Goal: Task Accomplishment & Management: Manage account settings

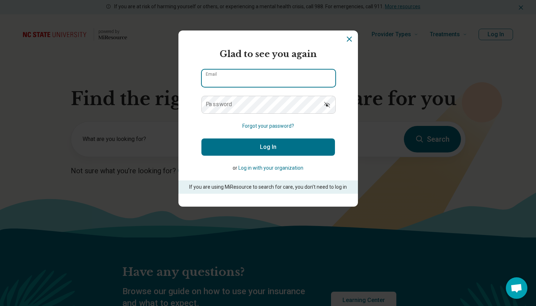
click at [220, 76] on input "Email" at bounding box center [268, 78] width 133 height 17
type input "**********"
click at [260, 150] on button "Log In" at bounding box center [267, 146] width 133 height 17
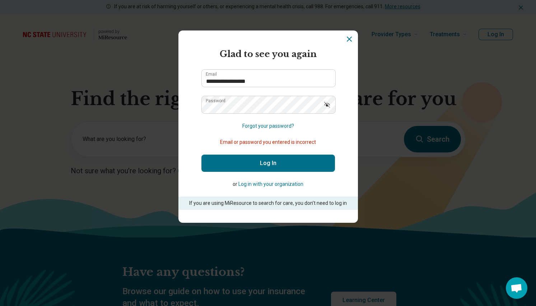
click at [324, 105] on icon "Show password" at bounding box center [327, 105] width 6 height 6
click at [255, 163] on button "Log In" at bounding box center [267, 163] width 133 height 17
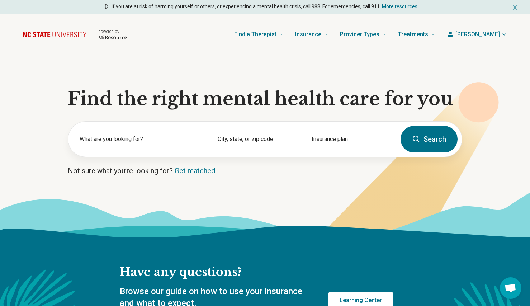
click at [501, 33] on button "[PERSON_NAME]" at bounding box center [477, 34] width 60 height 9
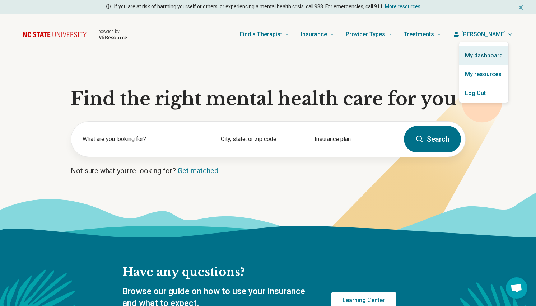
click at [484, 55] on link "My dashboard" at bounding box center [483, 55] width 49 height 19
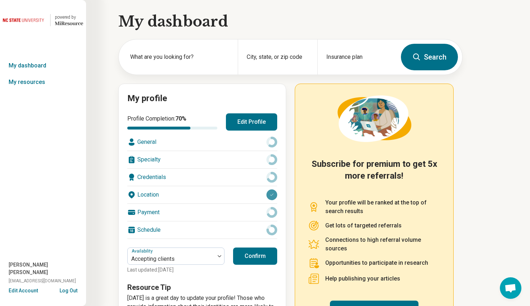
click at [247, 120] on button "Edit Profile" at bounding box center [251, 121] width 51 height 17
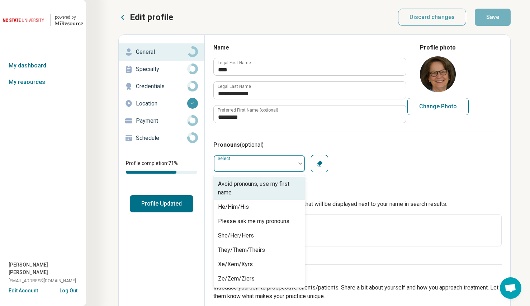
click at [300, 163] on img at bounding box center [300, 164] width 4 height 2
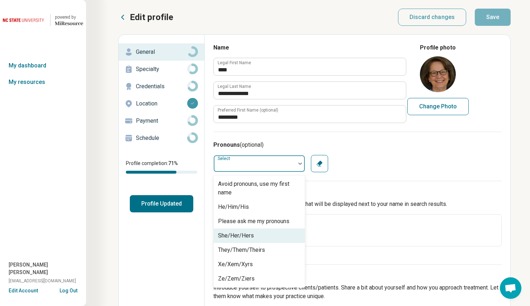
click at [264, 235] on div "She/Her/Hers" at bounding box center [259, 236] width 91 height 14
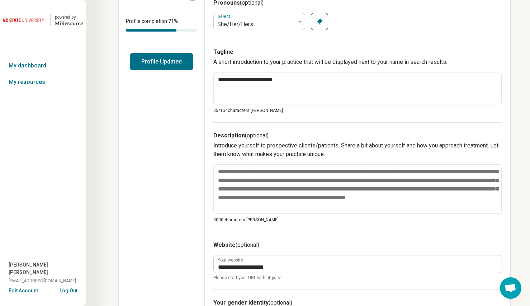
scroll to position [145, 0]
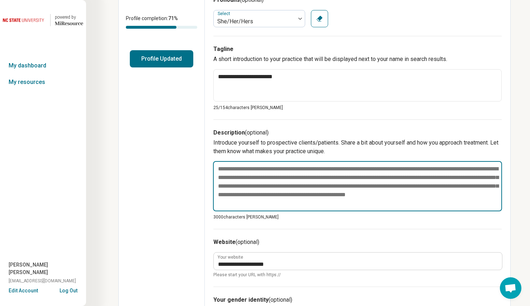
click at [291, 203] on textarea at bounding box center [357, 186] width 289 height 50
click at [383, 170] on textarea at bounding box center [357, 186] width 289 height 50
click at [382, 168] on textarea at bounding box center [357, 186] width 289 height 50
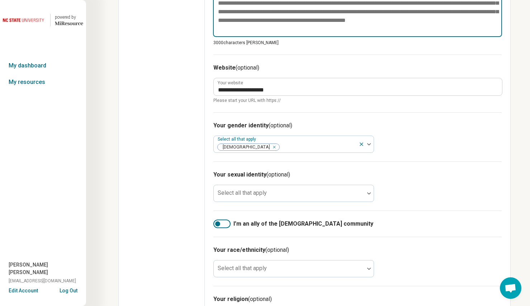
scroll to position [320, 0]
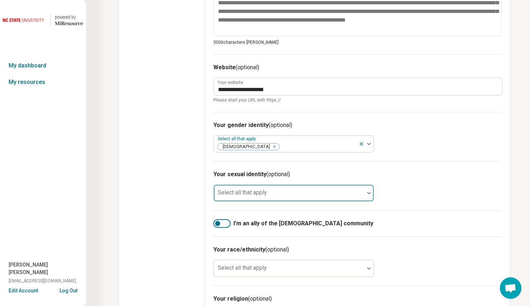
click at [369, 192] on img at bounding box center [369, 193] width 4 height 2
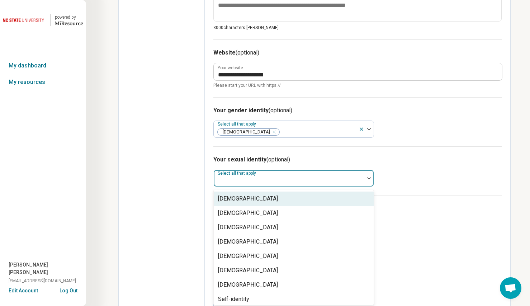
scroll to position [337, 0]
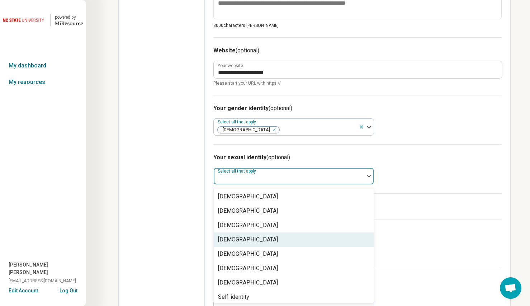
click at [248, 240] on div "[DEMOGRAPHIC_DATA]" at bounding box center [248, 239] width 60 height 9
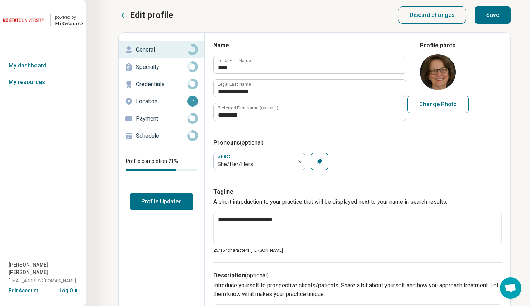
scroll to position [0, 0]
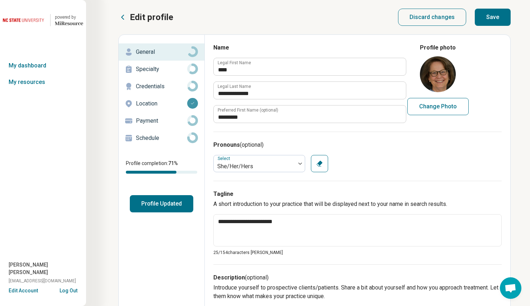
click at [495, 17] on button "Save" at bounding box center [493, 17] width 36 height 17
click at [144, 69] on p "Specialty" at bounding box center [161, 69] width 51 height 9
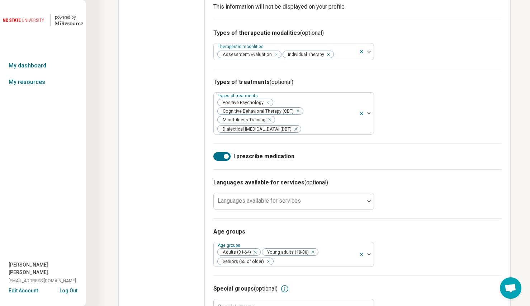
scroll to position [230, 0]
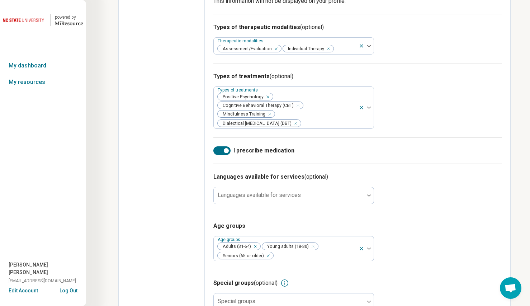
click at [215, 155] on div at bounding box center [221, 150] width 17 height 9
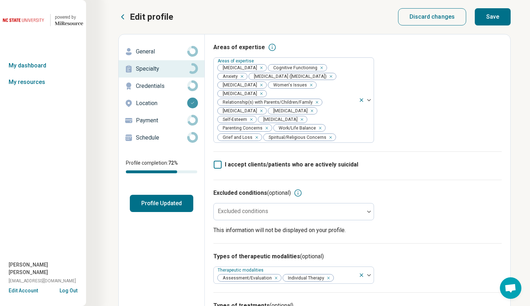
scroll to position [0, 0]
click at [499, 17] on button "Save" at bounding box center [493, 17] width 36 height 17
click at [151, 86] on p "Credentials" at bounding box center [161, 86] width 51 height 9
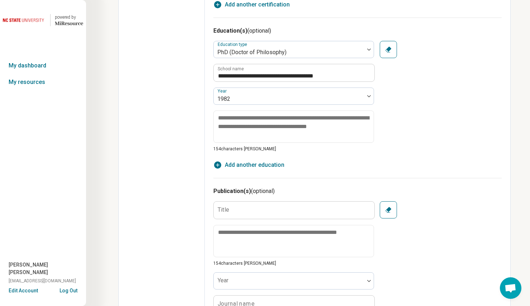
scroll to position [513, 0]
click at [251, 166] on span "Add another education" at bounding box center [255, 164] width 60 height 9
type textarea "*"
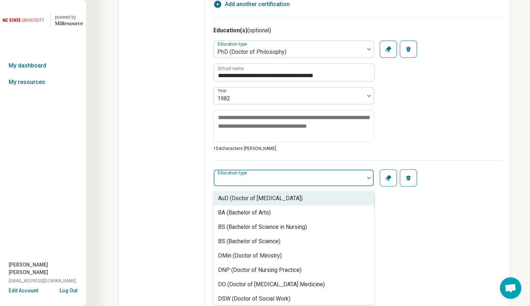
click at [369, 177] on img at bounding box center [369, 178] width 4 height 2
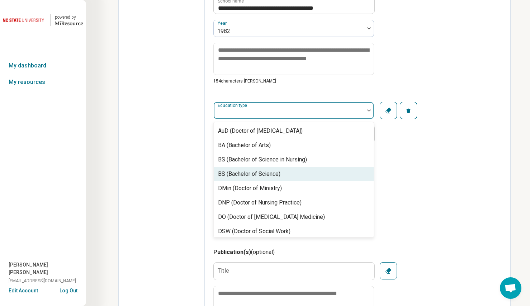
scroll to position [582, 0]
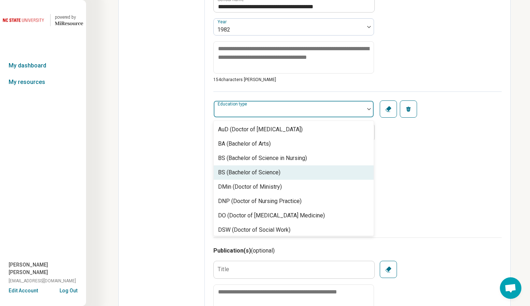
drag, startPoint x: 374, startPoint y: 138, endPoint x: 376, endPoint y: 158, distance: 19.8
click at [376, 158] on div "BS (Bachelor of Science), 4 of 31. 31 results available. Use Up and Down to cho…" at bounding box center [357, 151] width 288 height 120
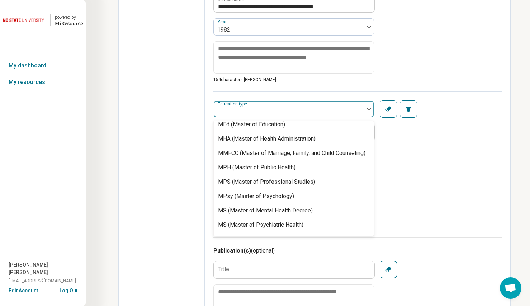
scroll to position [235, 0]
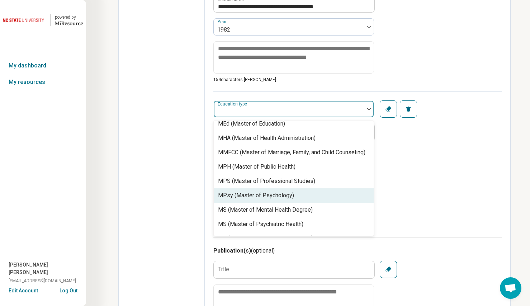
click at [286, 200] on div "MPsy (Master of Psychology)" at bounding box center [256, 195] width 76 height 9
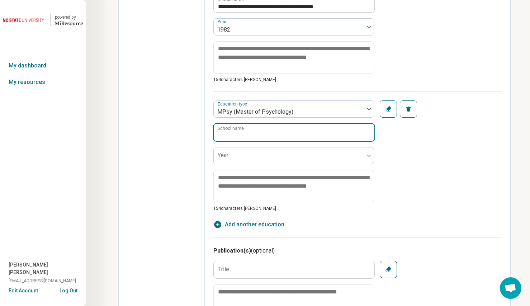
click at [232, 138] on input "School name" at bounding box center [294, 132] width 161 height 17
type input "**********"
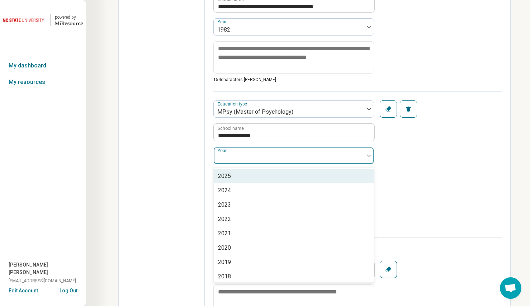
click at [369, 155] on img at bounding box center [369, 156] width 4 height 2
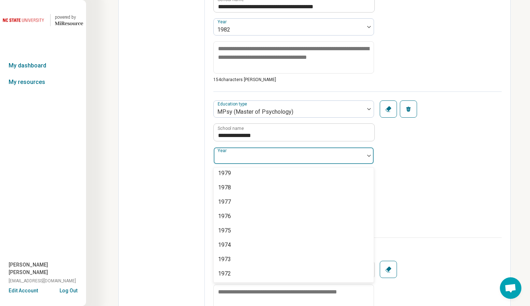
scroll to position [672, 0]
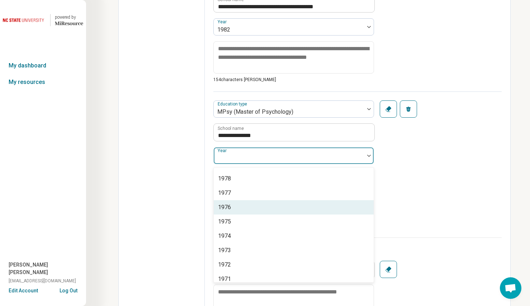
click at [228, 207] on div "1976" at bounding box center [224, 207] width 13 height 9
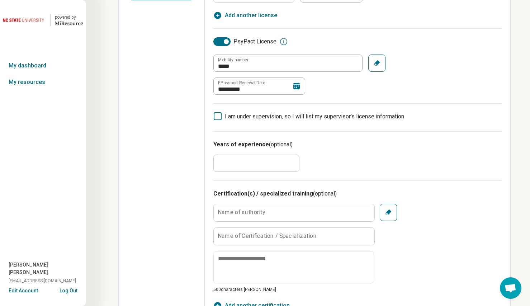
scroll to position [0, 0]
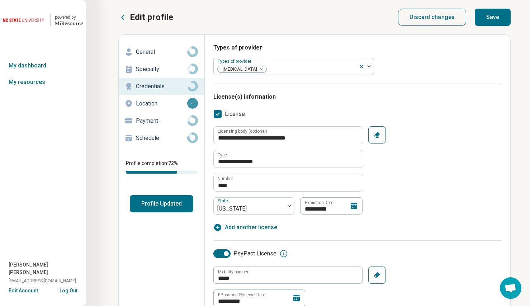
click at [491, 18] on button "Save" at bounding box center [493, 17] width 36 height 17
click at [496, 17] on button "Save" at bounding box center [493, 17] width 36 height 17
click at [150, 104] on p "Location" at bounding box center [161, 103] width 51 height 9
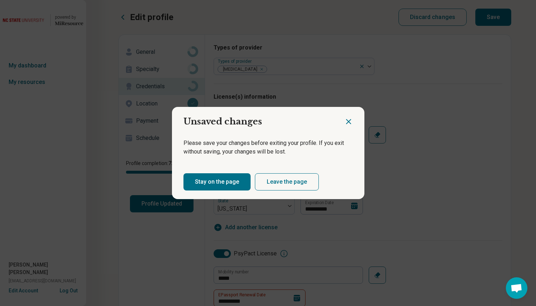
click at [212, 181] on button "Stay on the page" at bounding box center [216, 181] width 67 height 17
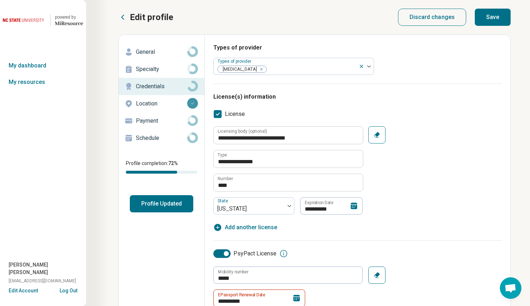
click at [492, 18] on button "Save" at bounding box center [493, 17] width 36 height 17
type textarea "*"
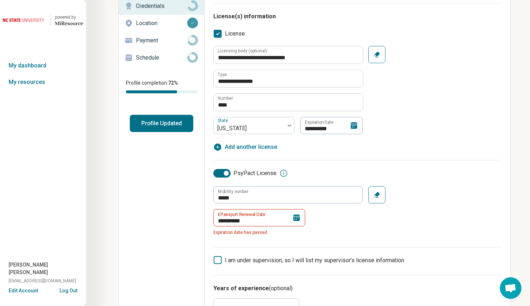
scroll to position [135, 0]
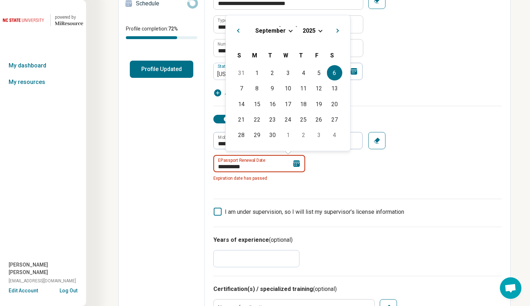
drag, startPoint x: 245, startPoint y: 166, endPoint x: 251, endPoint y: 166, distance: 5.4
click at [251, 166] on input "**********" at bounding box center [259, 163] width 92 height 17
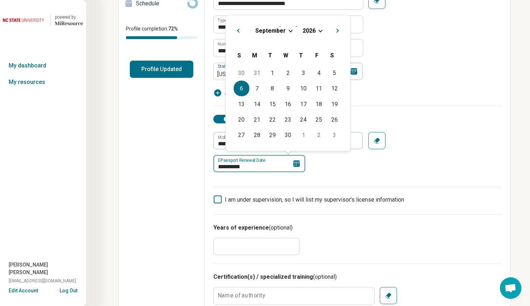
type input "**********"
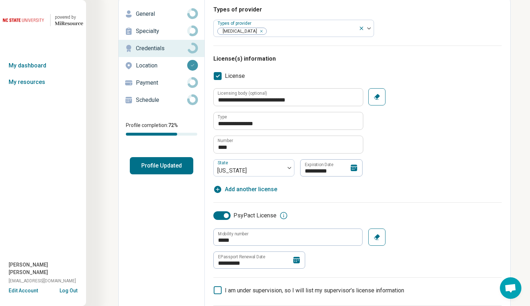
scroll to position [0, 0]
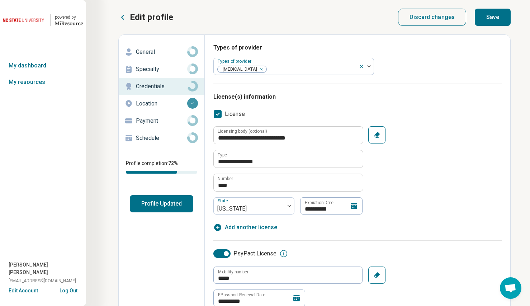
click at [492, 17] on button "Save" at bounding box center [493, 17] width 36 height 17
type textarea "*"
click at [153, 104] on p "Location" at bounding box center [161, 103] width 51 height 9
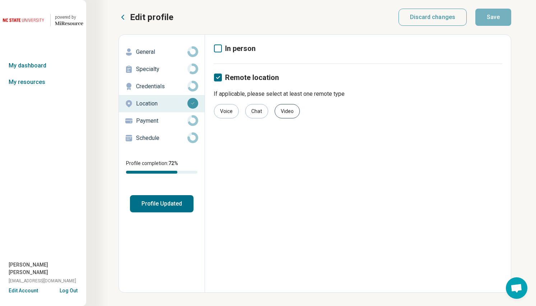
click at [284, 112] on div "Video" at bounding box center [286, 111] width 25 height 14
click at [489, 20] on button "Save" at bounding box center [493, 17] width 36 height 17
click at [496, 18] on button "Save" at bounding box center [493, 17] width 36 height 17
click at [140, 122] on p "Payment" at bounding box center [161, 121] width 51 height 9
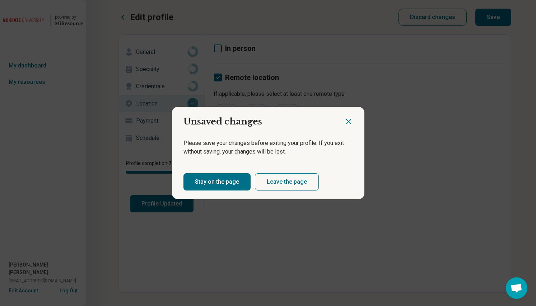
click at [217, 183] on button "Stay on the page" at bounding box center [216, 181] width 67 height 17
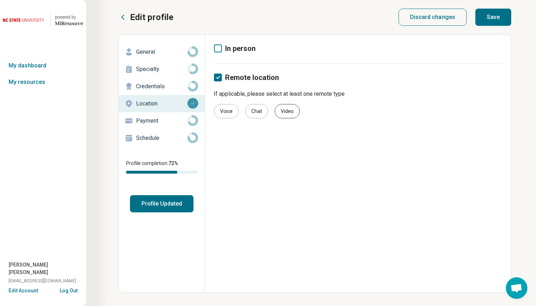
click at [282, 112] on div "Video" at bounding box center [286, 111] width 25 height 14
click at [488, 18] on button "Save" at bounding box center [493, 17] width 36 height 17
click at [488, 17] on button "Save" at bounding box center [493, 17] width 36 height 17
click at [137, 121] on p "Payment" at bounding box center [161, 121] width 51 height 9
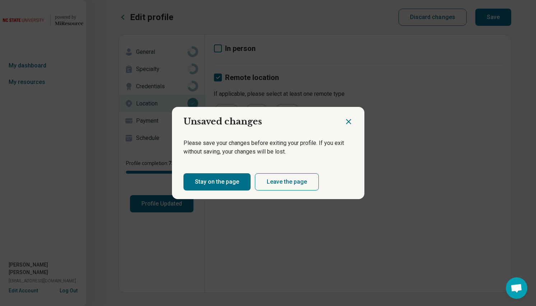
click at [208, 182] on button "Stay on the page" at bounding box center [216, 181] width 67 height 17
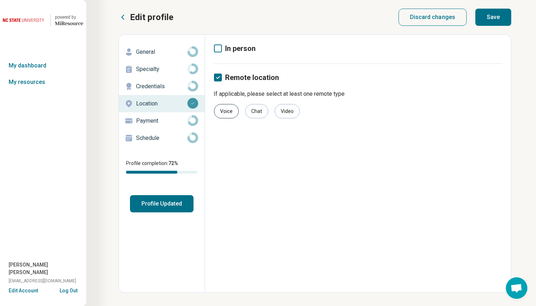
click at [231, 111] on div "Voice" at bounding box center [226, 111] width 25 height 14
click at [254, 110] on div "Chat" at bounding box center [256, 111] width 23 height 14
click at [255, 112] on div "Chat" at bounding box center [256, 111] width 23 height 14
click at [225, 114] on div "Voice" at bounding box center [226, 111] width 25 height 14
click at [289, 112] on div "Video" at bounding box center [286, 111] width 25 height 14
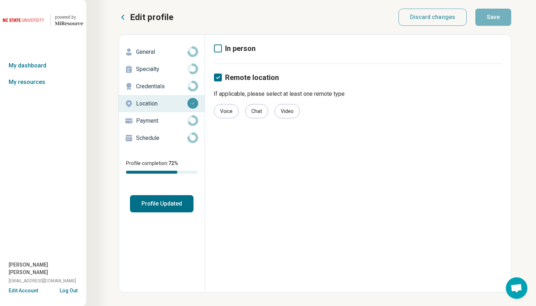
click at [145, 120] on p "Payment" at bounding box center [161, 121] width 51 height 9
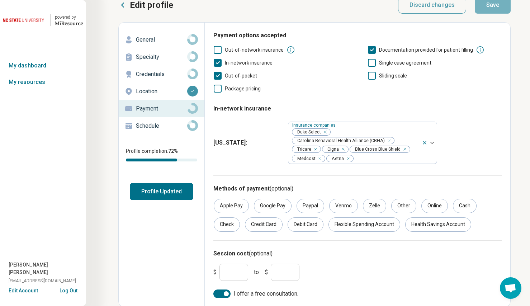
scroll to position [13, 0]
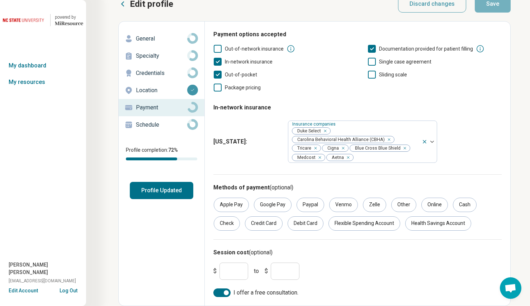
click at [219, 48] on icon at bounding box center [218, 49] width 8 height 8
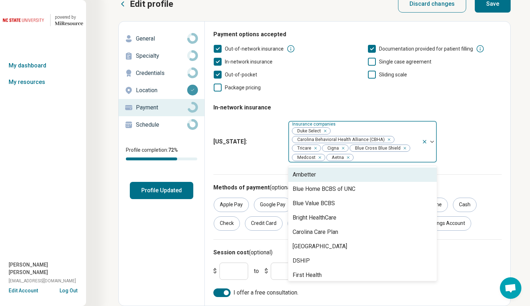
click at [433, 142] on img at bounding box center [433, 142] width 4 height 2
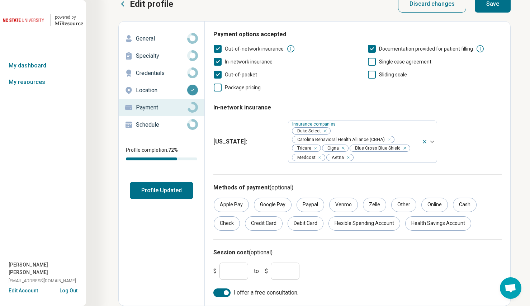
drag, startPoint x: 408, startPoint y: 124, endPoint x: 405, endPoint y: 109, distance: 14.9
click at [405, 109] on fieldset "In-network insurance [US_STATE] : Insurance companies Duke Select Carolina Beha…" at bounding box center [357, 132] width 288 height 68
drag, startPoint x: 227, startPoint y: 271, endPoint x: 223, endPoint y: 270, distance: 4.7
click at [223, 270] on input "*" at bounding box center [234, 271] width 29 height 17
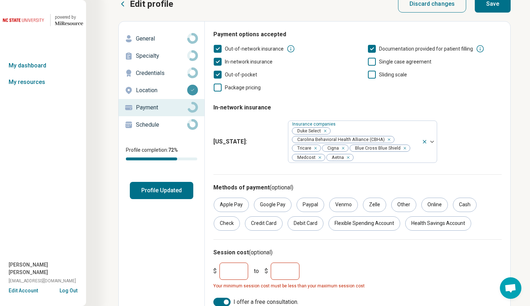
type input "***"
drag, startPoint x: 280, startPoint y: 271, endPoint x: 272, endPoint y: 270, distance: 7.6
click at [272, 270] on input "*" at bounding box center [285, 271] width 29 height 17
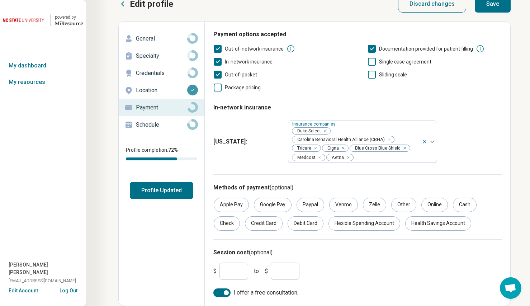
type input "***"
click at [217, 293] on div at bounding box center [221, 292] width 17 height 9
click at [492, 5] on button "Save" at bounding box center [493, 3] width 36 height 17
click at [193, 124] on icon at bounding box center [192, 124] width 11 height 11
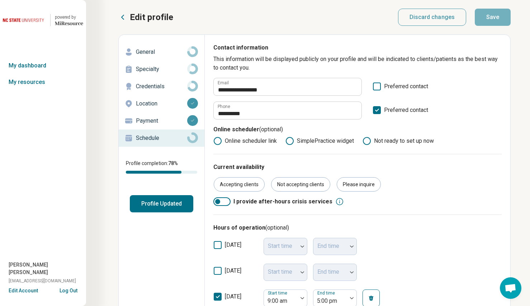
click at [144, 206] on button "Profile Updated" at bounding box center [162, 203] width 64 height 17
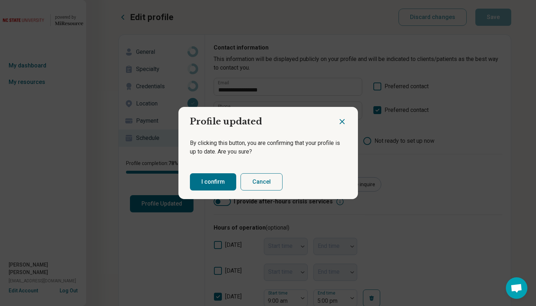
click at [206, 182] on button "I confirm" at bounding box center [213, 181] width 46 height 17
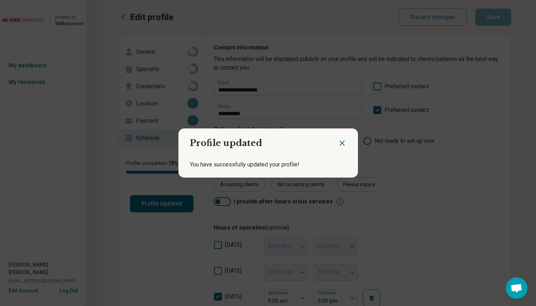
click at [341, 142] on icon "Close dialog" at bounding box center [342, 143] width 9 height 9
